Goal: Book appointment/travel/reservation

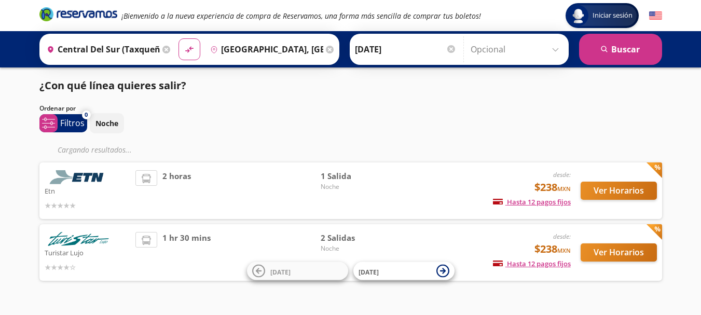
scroll to position [5, 0]
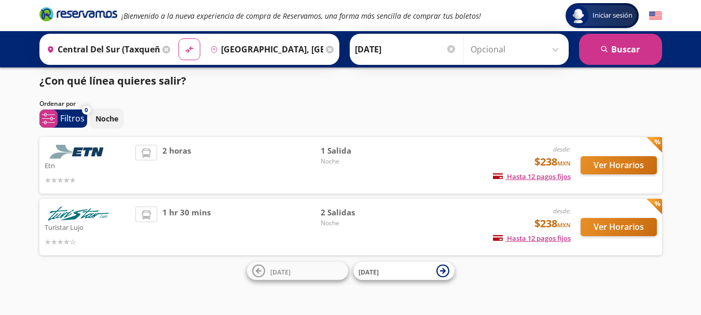
click at [326, 49] on icon at bounding box center [330, 50] width 8 height 8
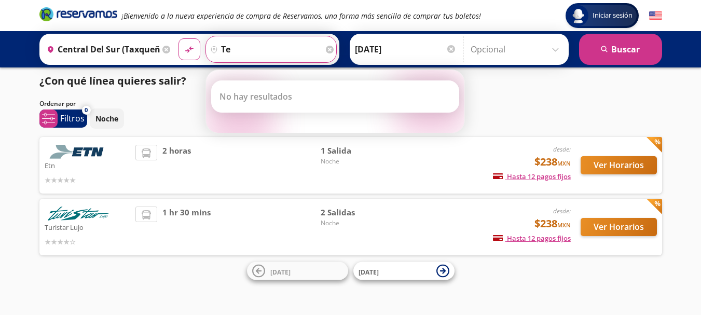
type input "t"
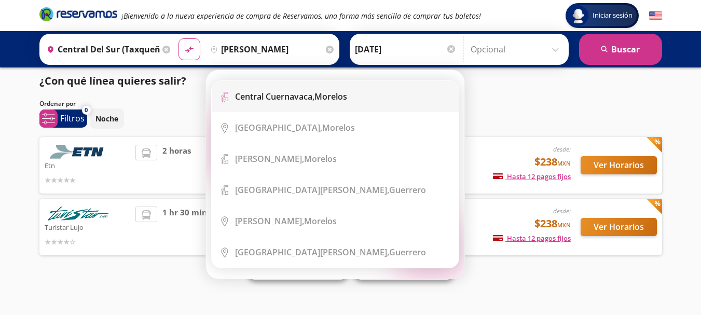
click at [313, 95] on b "Central Cuernavaca," at bounding box center [274, 96] width 79 height 11
type input "[GEOGRAPHIC_DATA], [GEOGRAPHIC_DATA]"
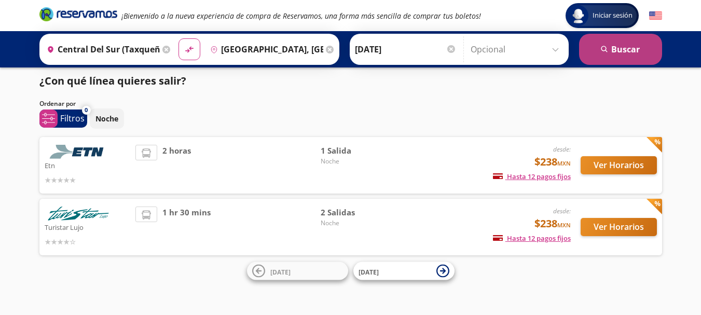
click at [609, 52] on button "search [GEOGRAPHIC_DATA]" at bounding box center [620, 49] width 83 height 31
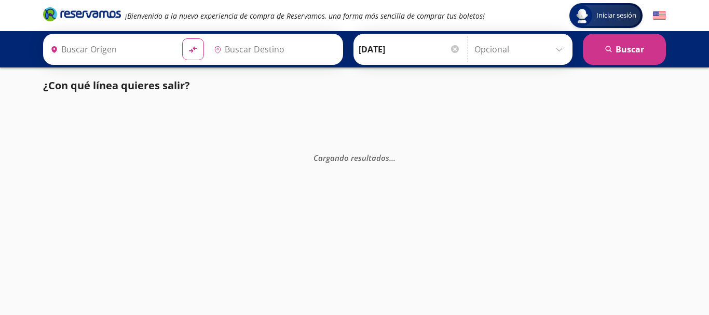
type input "Central del Sur (taxqueña), [GEOGRAPHIC_DATA]"
type input "[GEOGRAPHIC_DATA], [GEOGRAPHIC_DATA]"
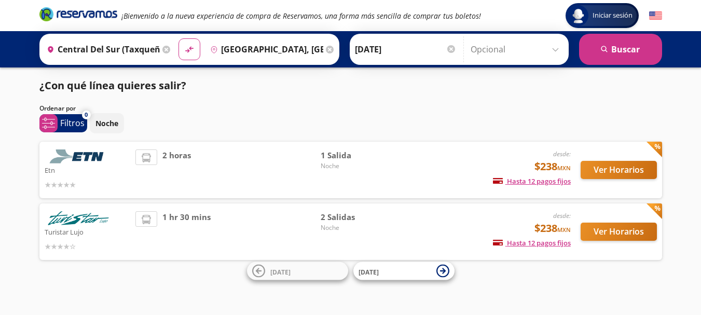
scroll to position [5, 0]
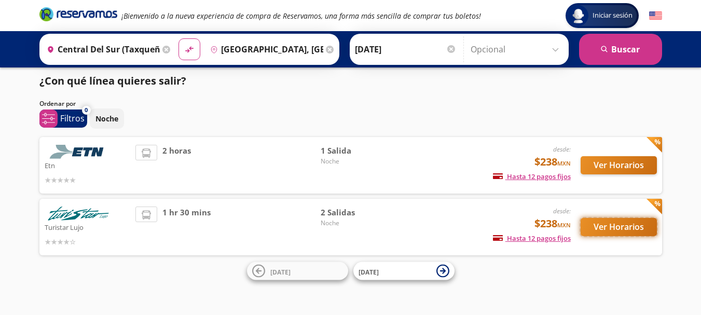
click at [611, 225] on button "Ver Horarios" at bounding box center [619, 227] width 76 height 18
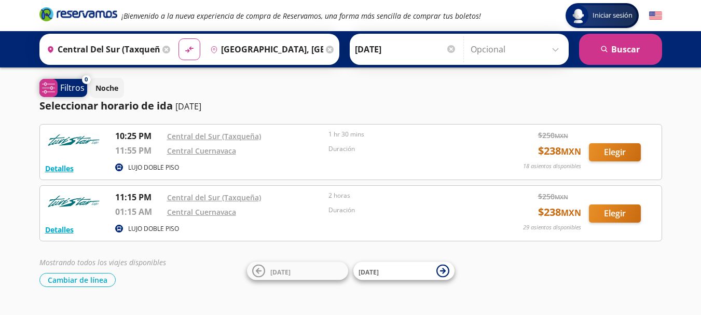
click at [75, 84] on p "Filtros" at bounding box center [72, 87] width 24 height 12
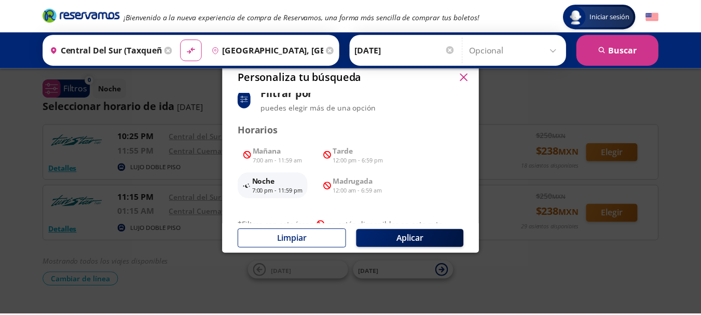
scroll to position [126, 0]
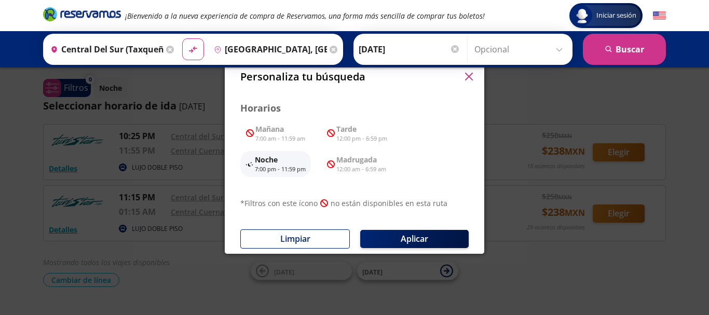
click at [467, 75] on icon "button" at bounding box center [468, 77] width 8 height 8
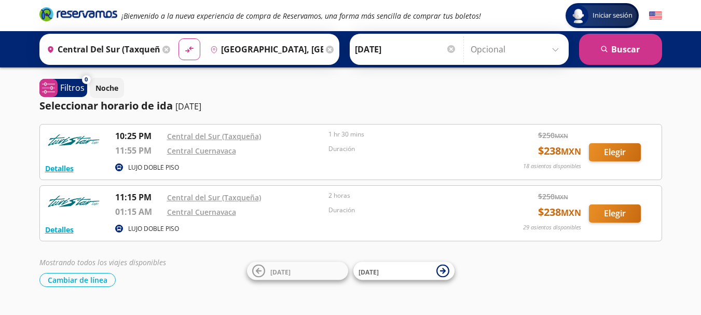
scroll to position [5, 0]
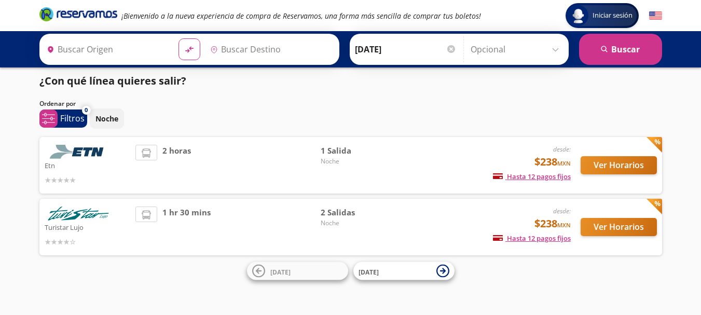
type input "Central del Sur (taxqueña), [GEOGRAPHIC_DATA]"
type input "[GEOGRAPHIC_DATA], [GEOGRAPHIC_DATA]"
